Goal: Task Accomplishment & Management: Manage account settings

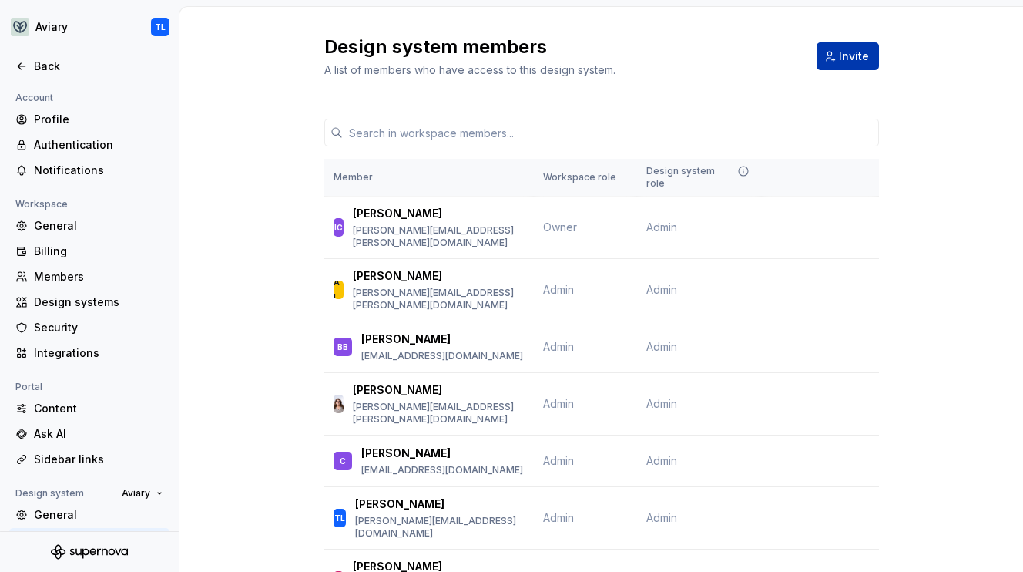
click at [845, 55] on span "Invite" at bounding box center [854, 56] width 30 height 15
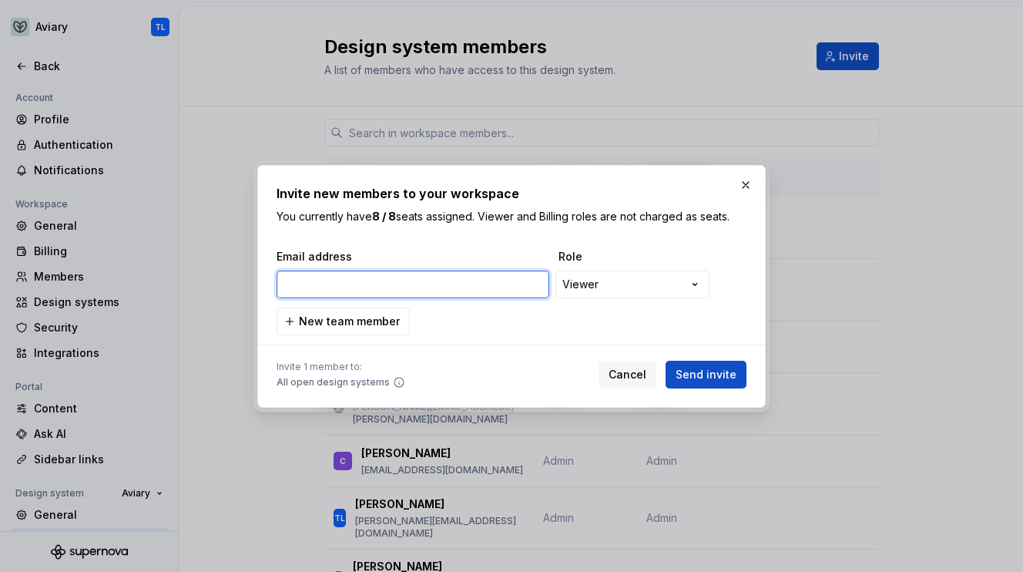
click at [370, 274] on input "email" at bounding box center [413, 284] width 273 height 28
paste input "[EMAIL_ADDRESS][DOMAIN_NAME]"
type input "[EMAIL_ADDRESS][DOMAIN_NAME]"
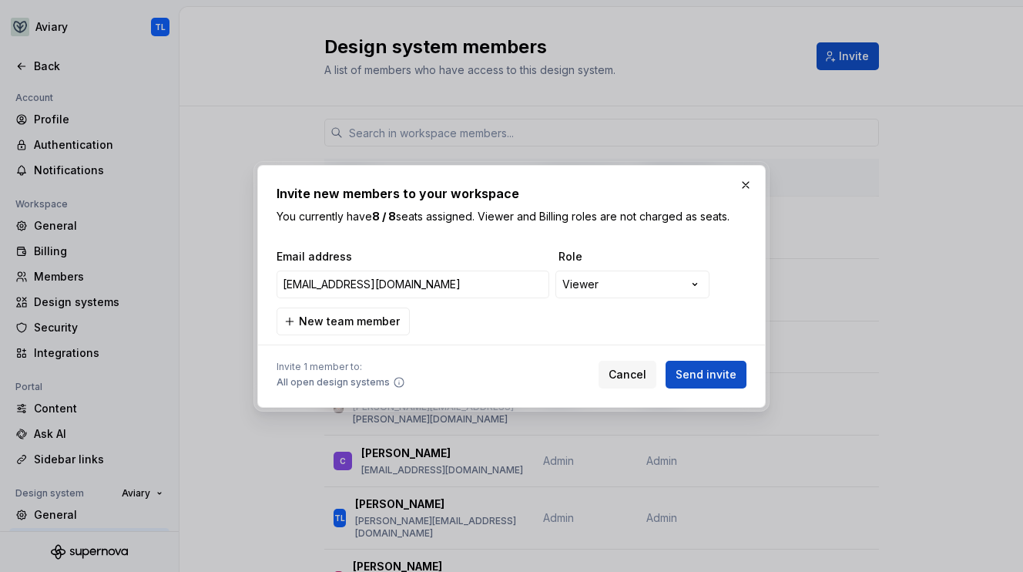
click at [689, 334] on div "**********" at bounding box center [512, 292] width 470 height 86
click at [745, 180] on button "button" at bounding box center [746, 185] width 22 height 22
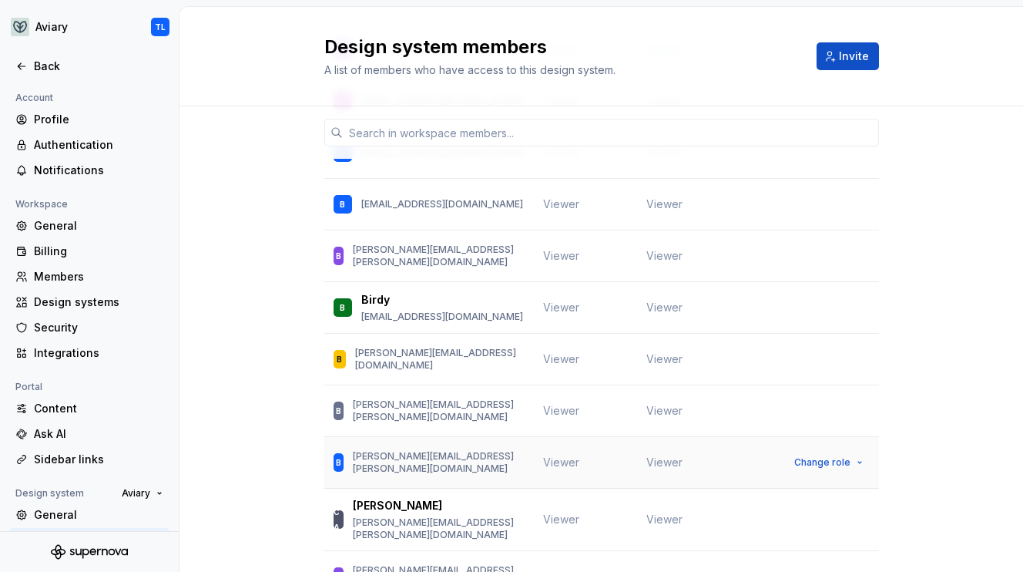
scroll to position [1253, 0]
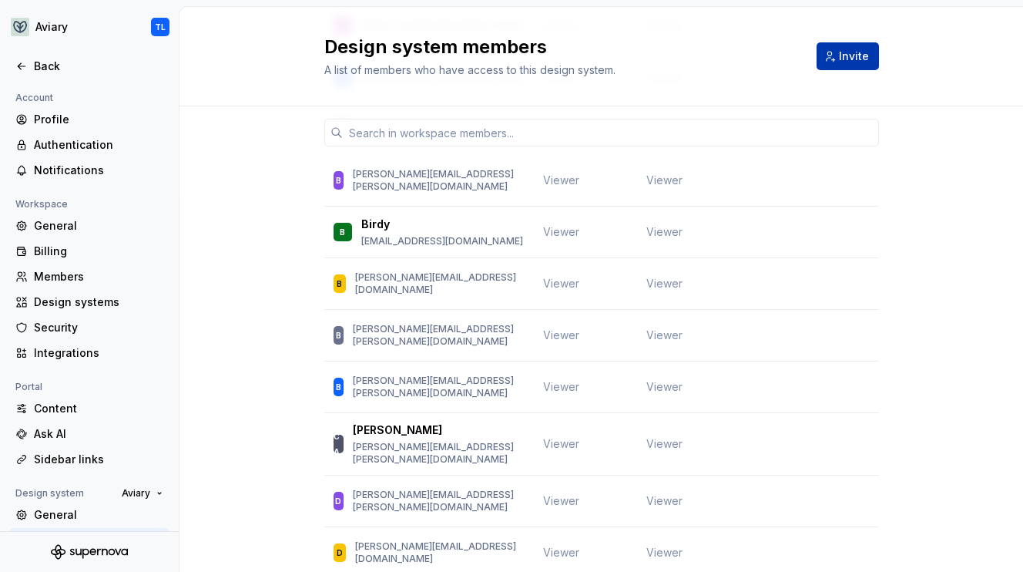
click at [852, 49] on span "Invite" at bounding box center [854, 56] width 30 height 15
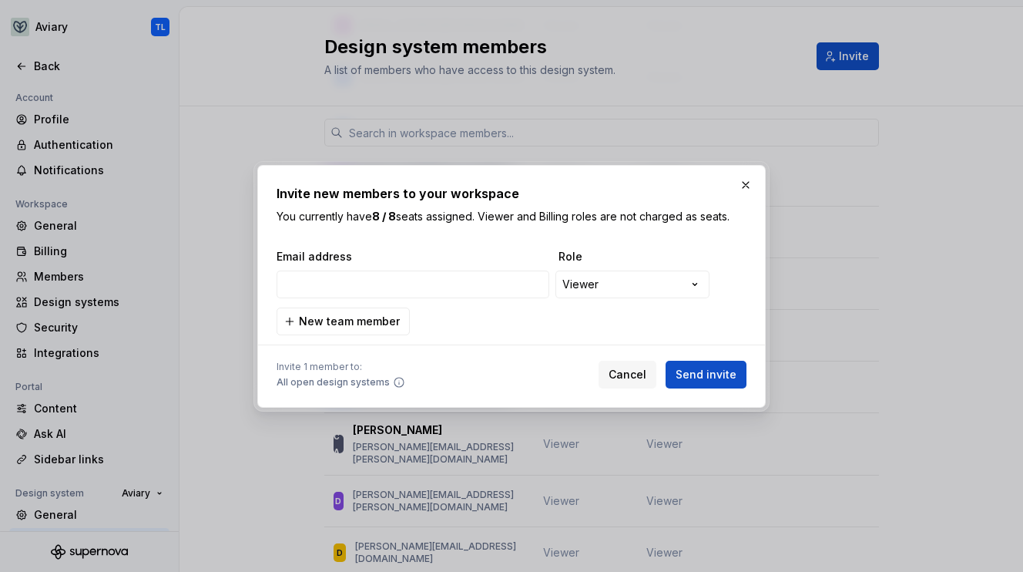
click at [385, 199] on h2 "Invite new members to your workspace" at bounding box center [512, 193] width 470 height 18
click at [366, 283] on input "email" at bounding box center [413, 284] width 273 height 28
paste input "[EMAIL_ADDRESS][DOMAIN_NAME]"
type input "[EMAIL_ADDRESS][DOMAIN_NAME]"
click at [438, 317] on div "**********" at bounding box center [512, 292] width 470 height 86
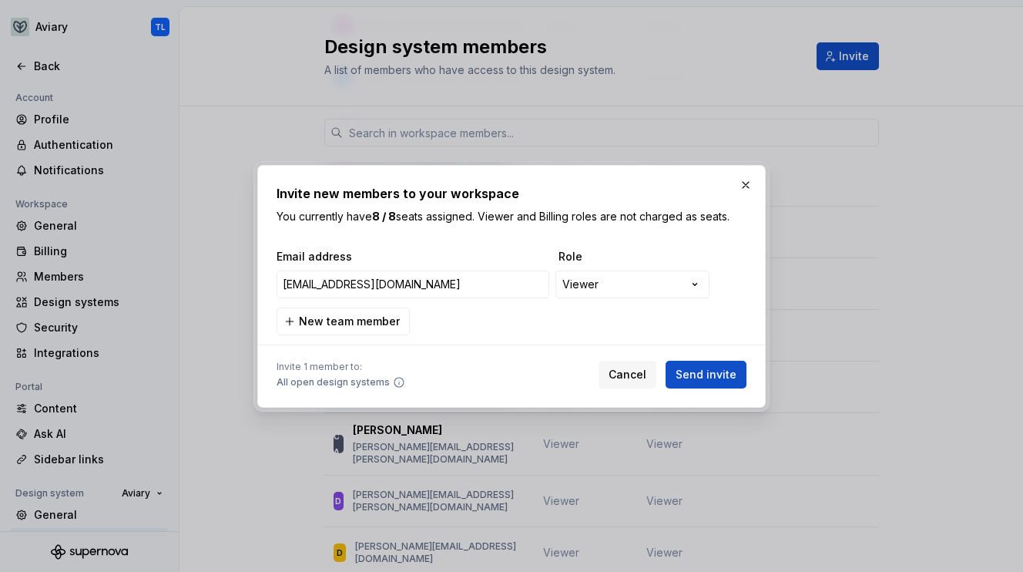
click at [395, 384] on icon at bounding box center [399, 382] width 9 height 9
click at [683, 368] on span "Send invite" at bounding box center [706, 374] width 61 height 15
